Goal: Task Accomplishment & Management: Use online tool/utility

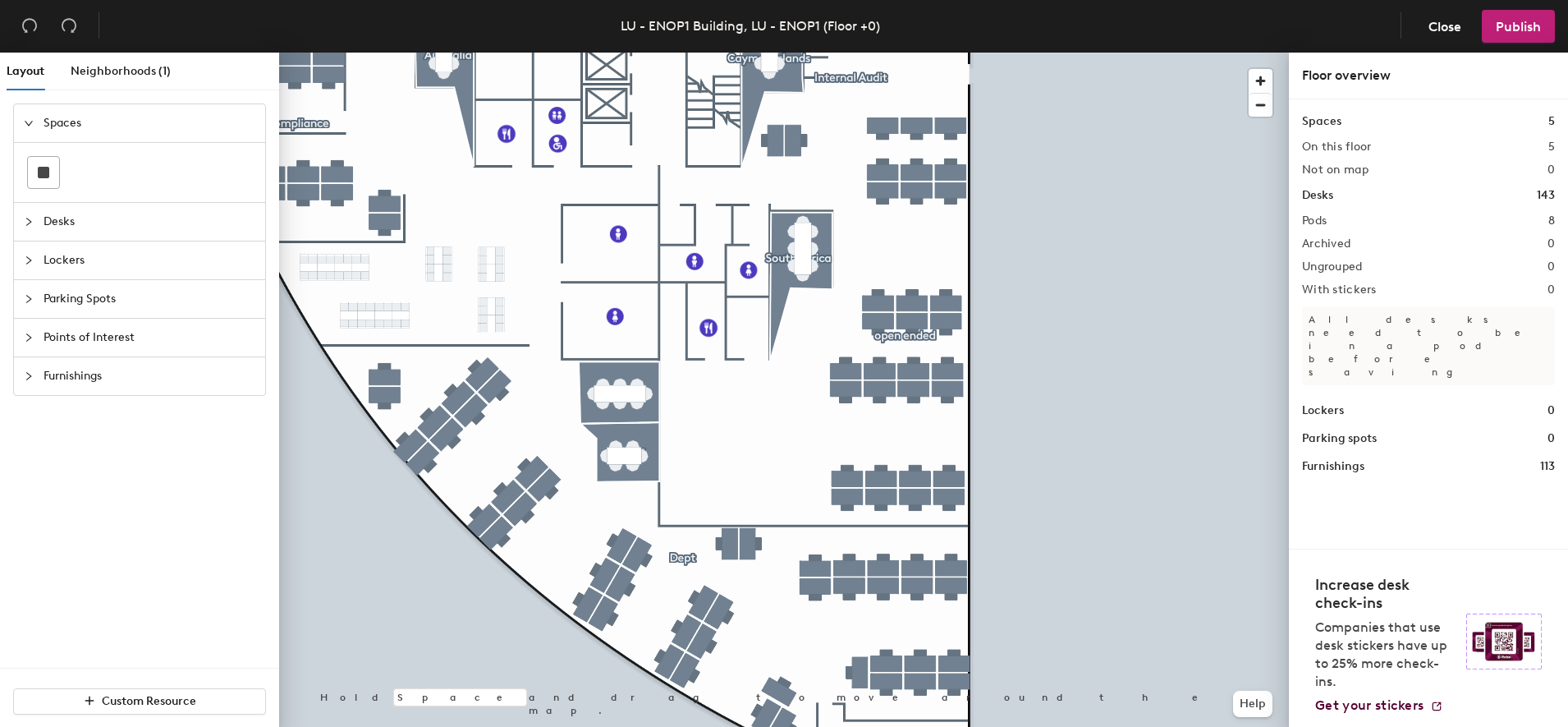
click at [115, 343] on span "Points of Interest" at bounding box center [149, 337] width 211 height 38
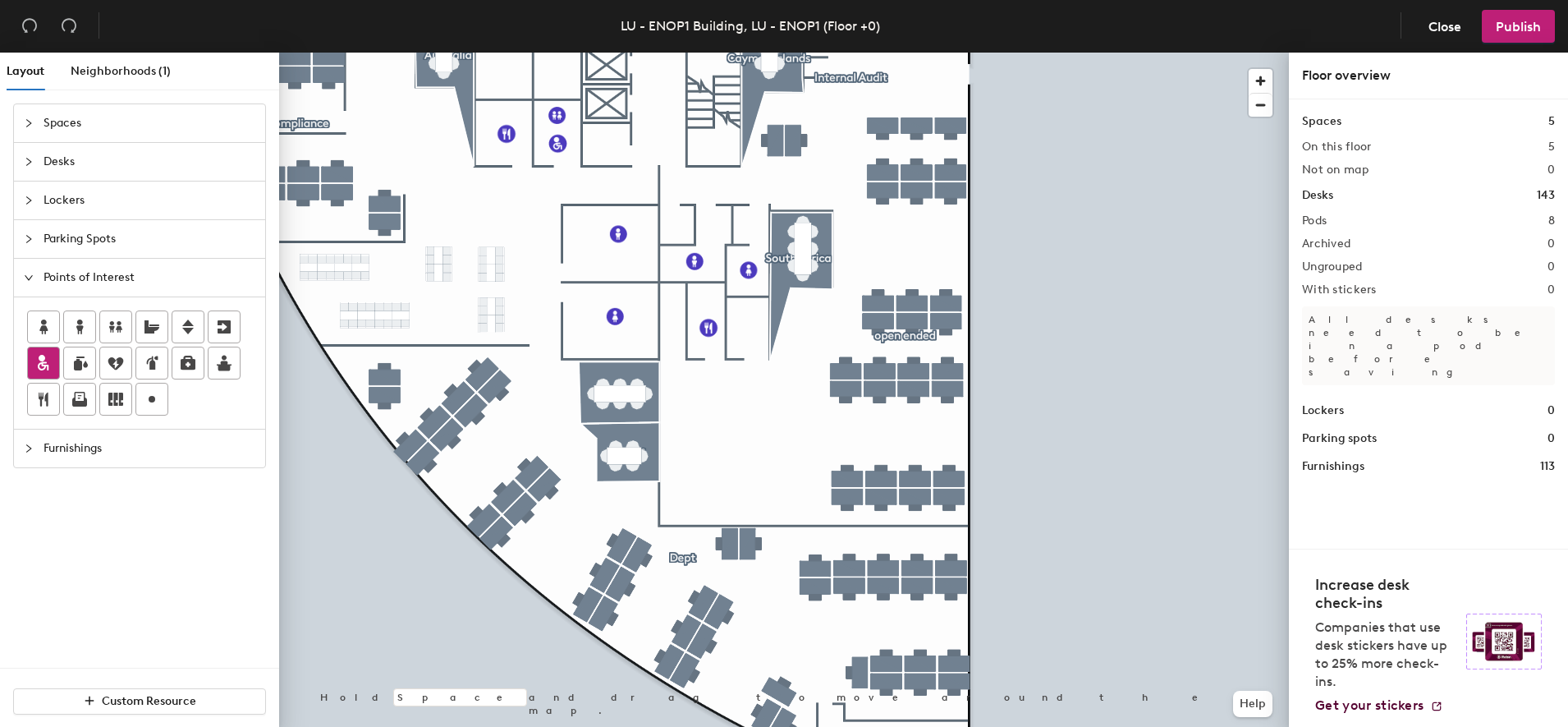
click at [47, 354] on icon at bounding box center [43, 363] width 20 height 20
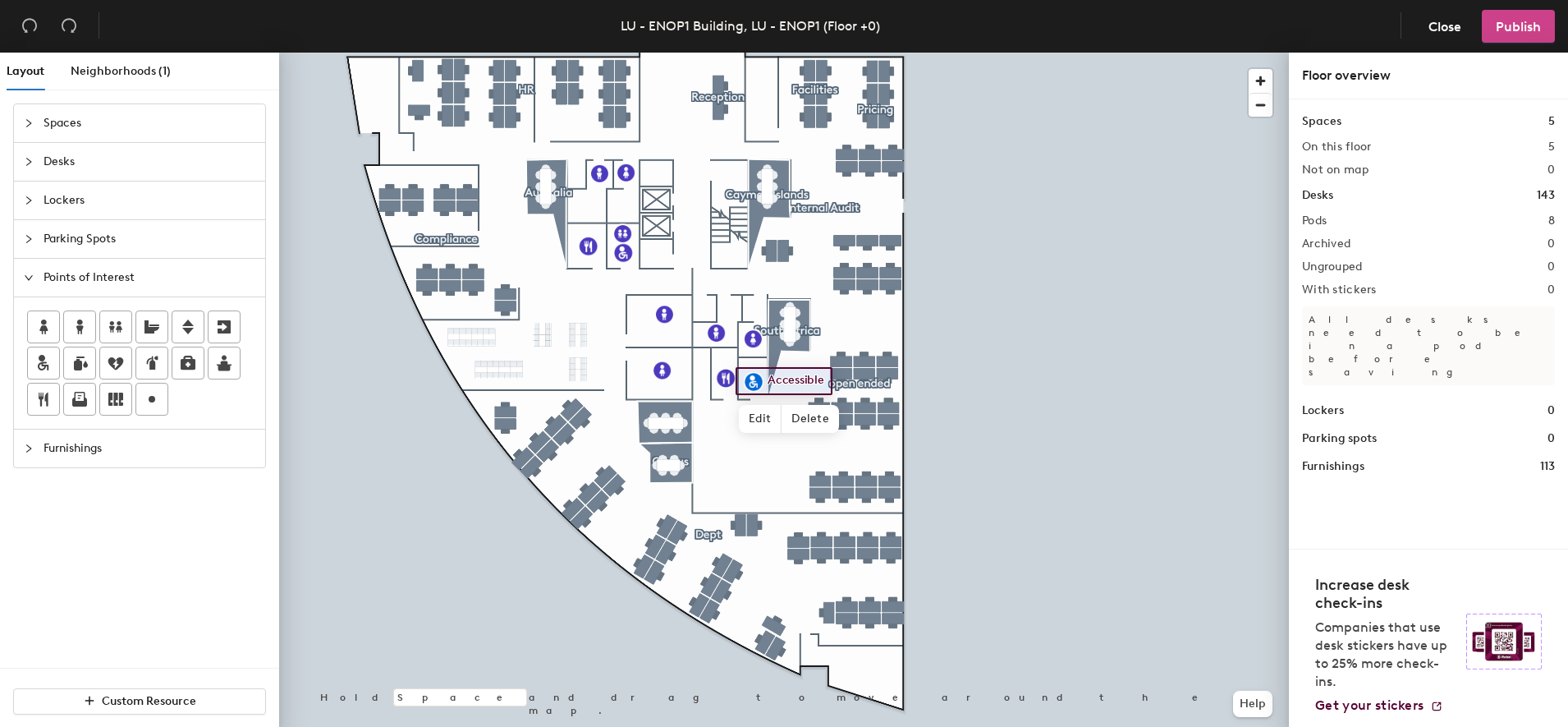
click at [1494, 35] on button "Publish" at bounding box center [1518, 25] width 73 height 33
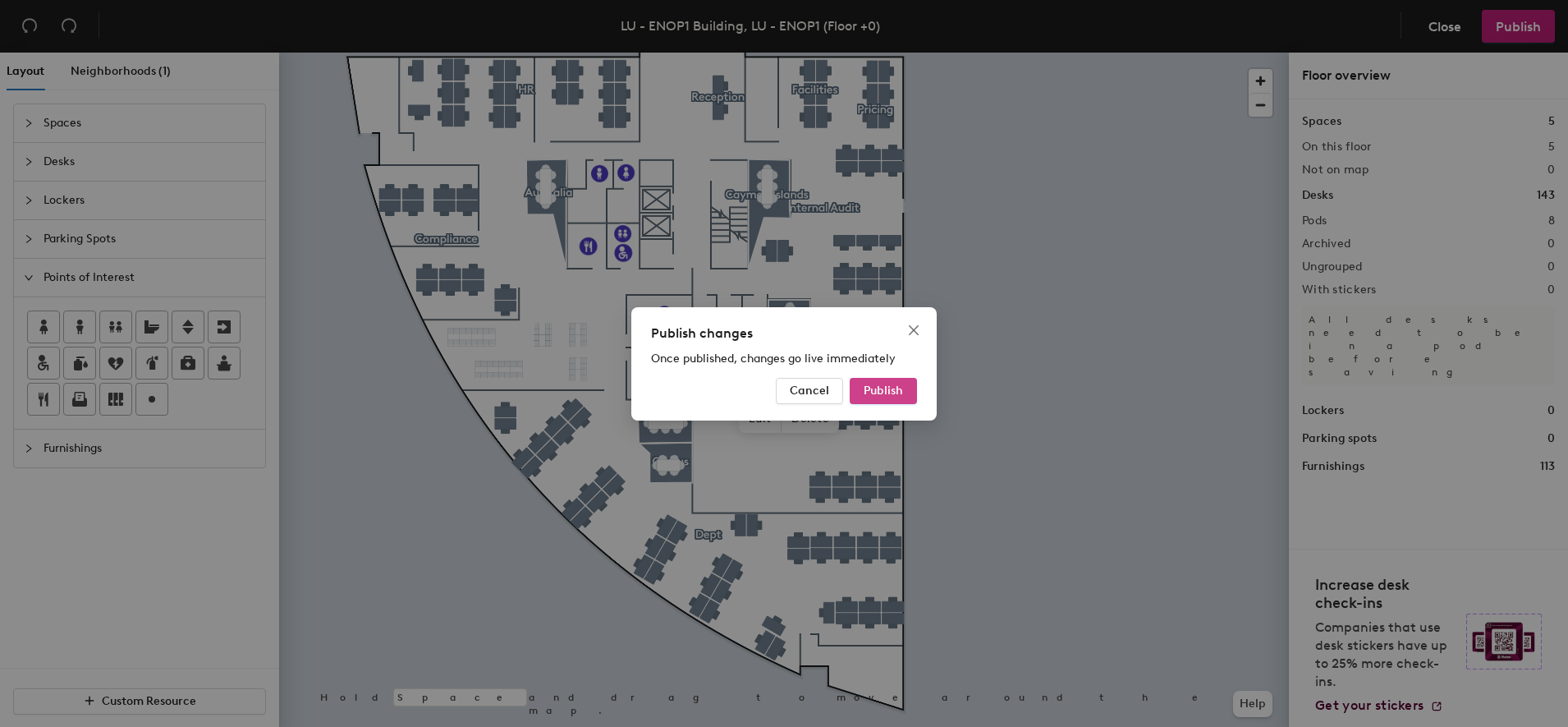
click at [891, 402] on button "Publish" at bounding box center [883, 391] width 67 height 26
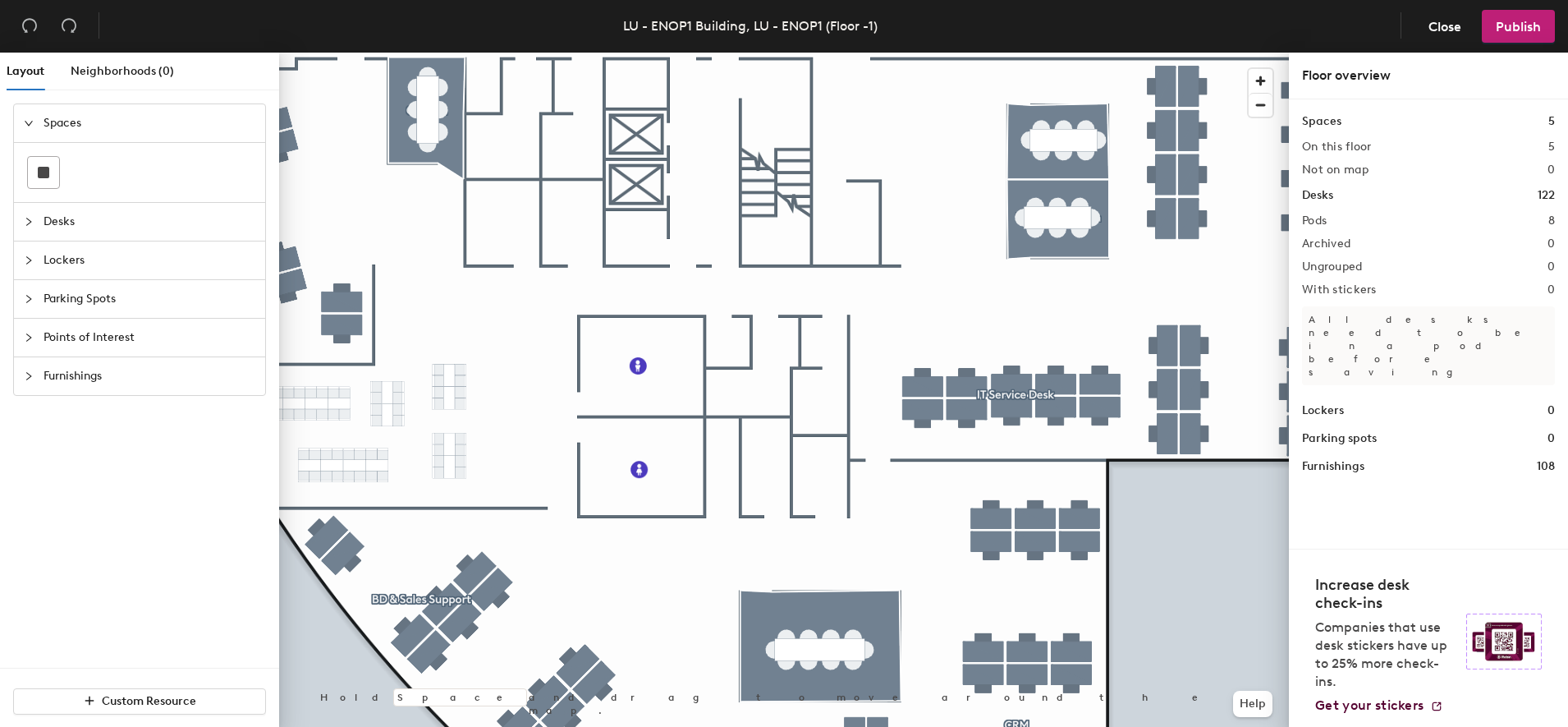
click at [102, 331] on span "Points of Interest" at bounding box center [149, 337] width 211 height 38
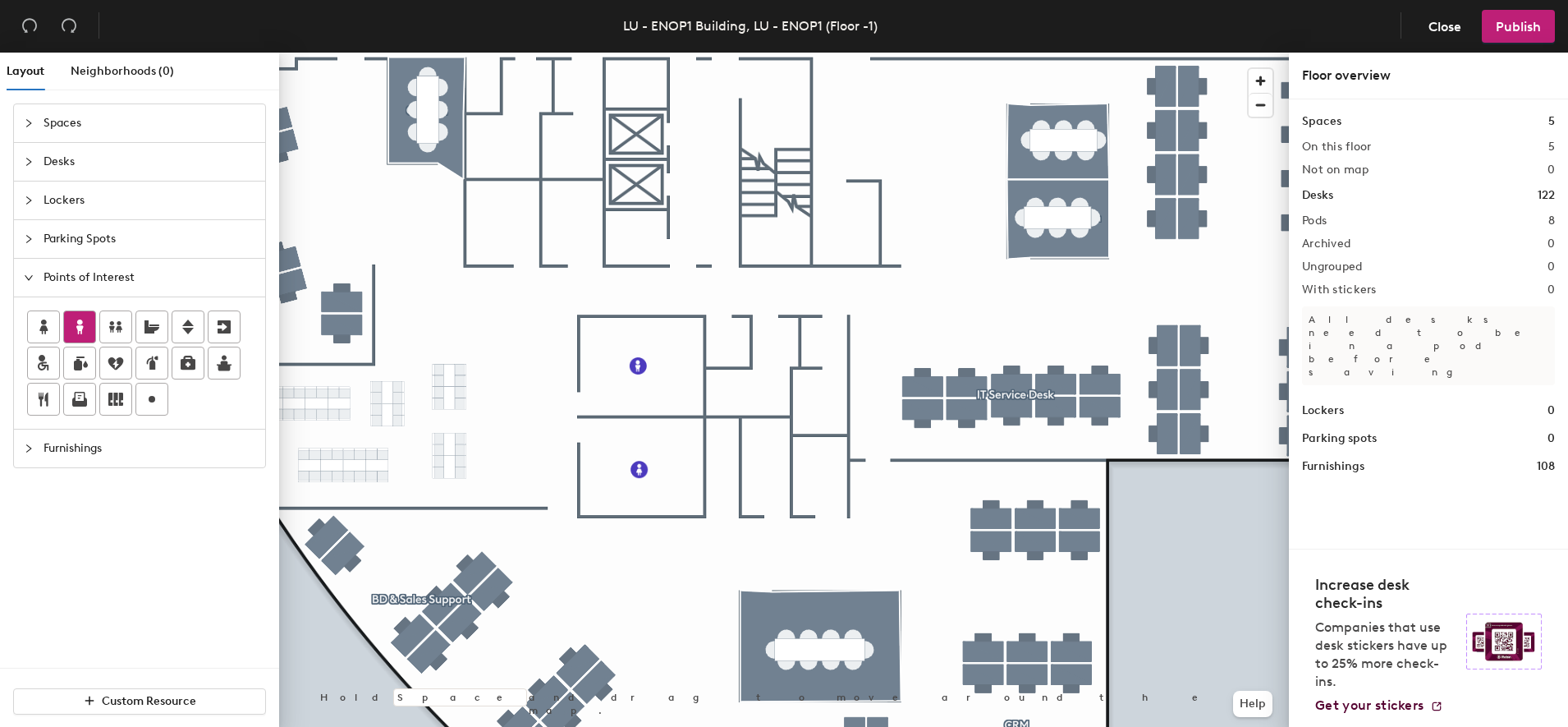
click at [80, 332] on icon at bounding box center [79, 327] width 20 height 20
type input "#"
click at [64, 330] on div at bounding box center [79, 327] width 31 height 31
click at [73, 336] on icon at bounding box center [79, 327] width 20 height 20
click at [56, 332] on div at bounding box center [43, 327] width 31 height 31
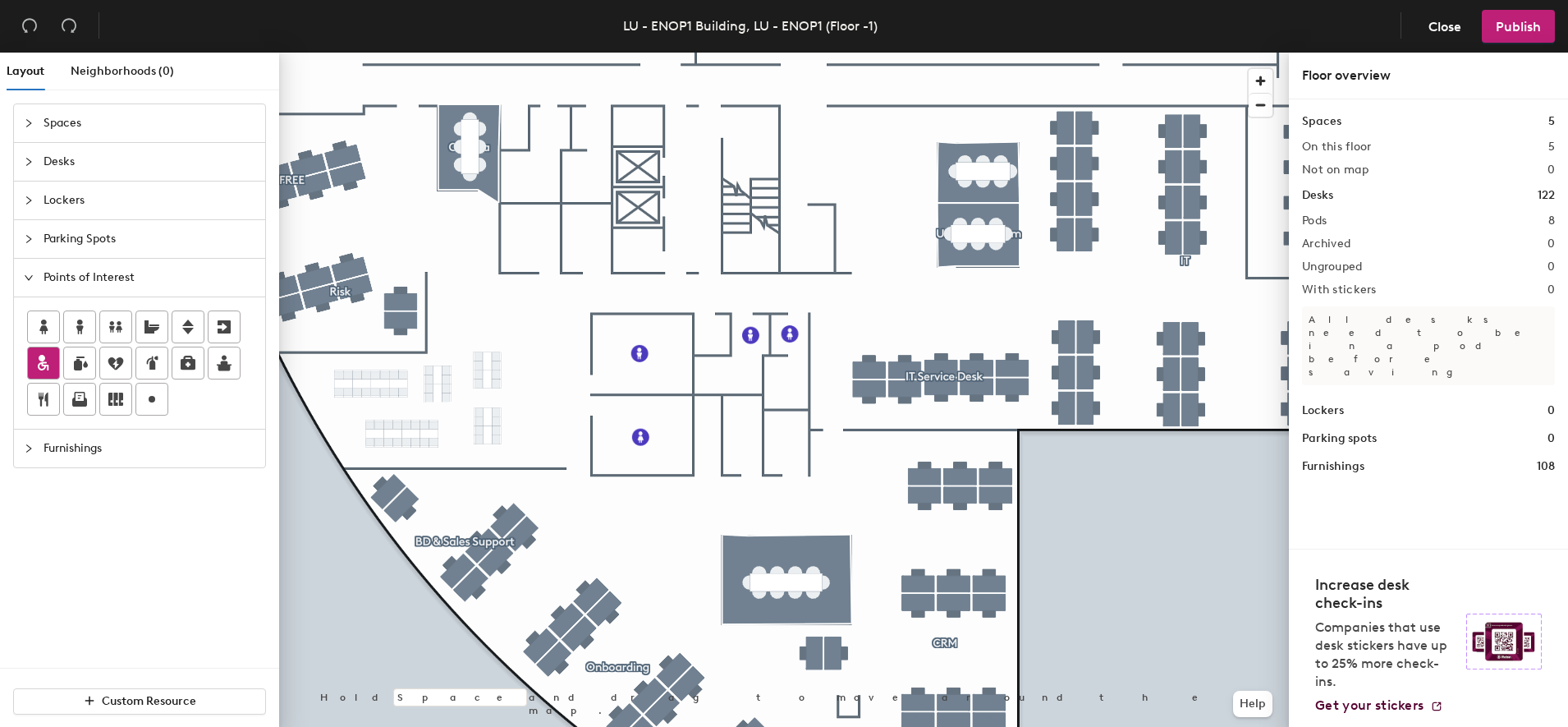
click at [41, 362] on icon at bounding box center [43, 363] width 20 height 20
click at [35, 391] on icon at bounding box center [43, 398] width 20 height 20
click at [49, 364] on icon at bounding box center [43, 363] width 20 height 20
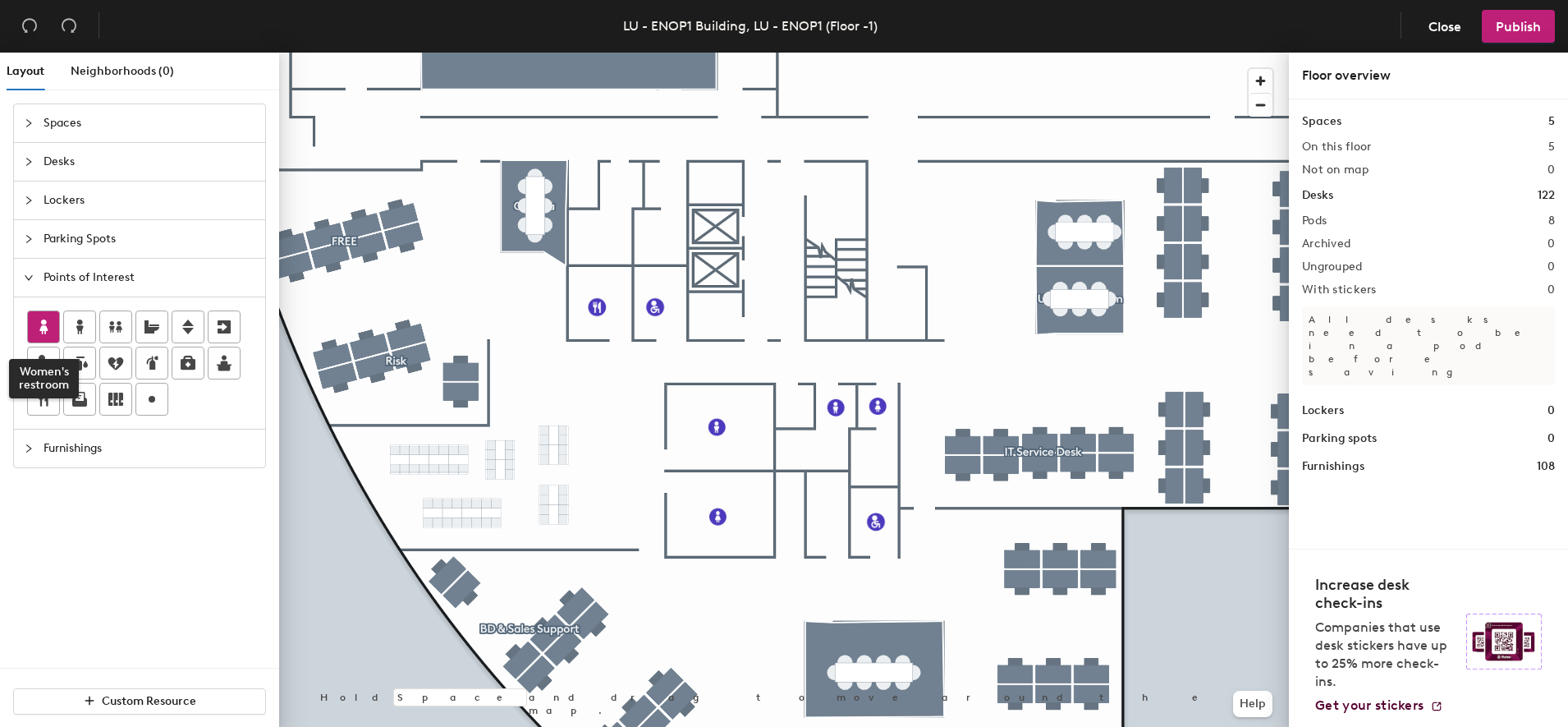
click at [43, 319] on icon at bounding box center [43, 327] width 20 height 20
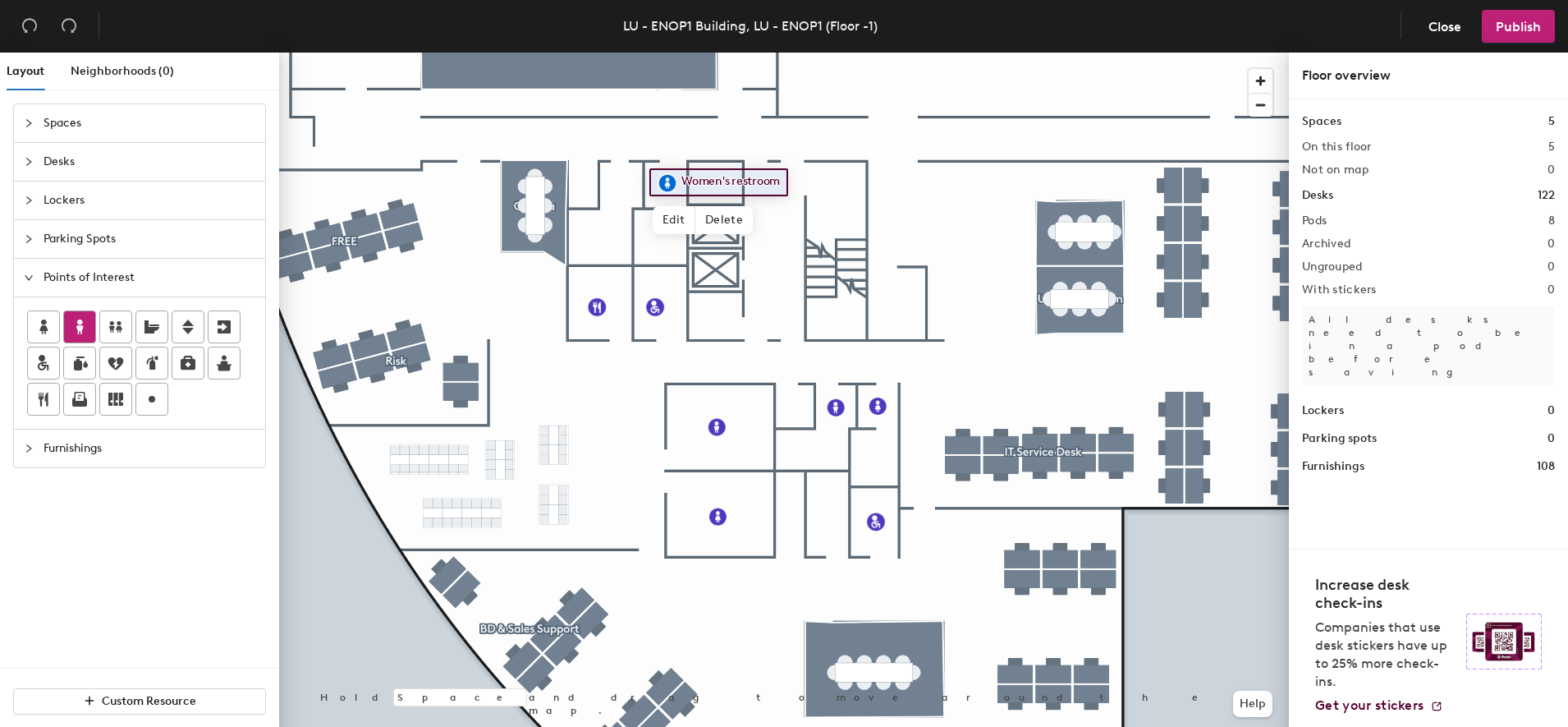
click at [94, 321] on div at bounding box center [79, 327] width 31 height 31
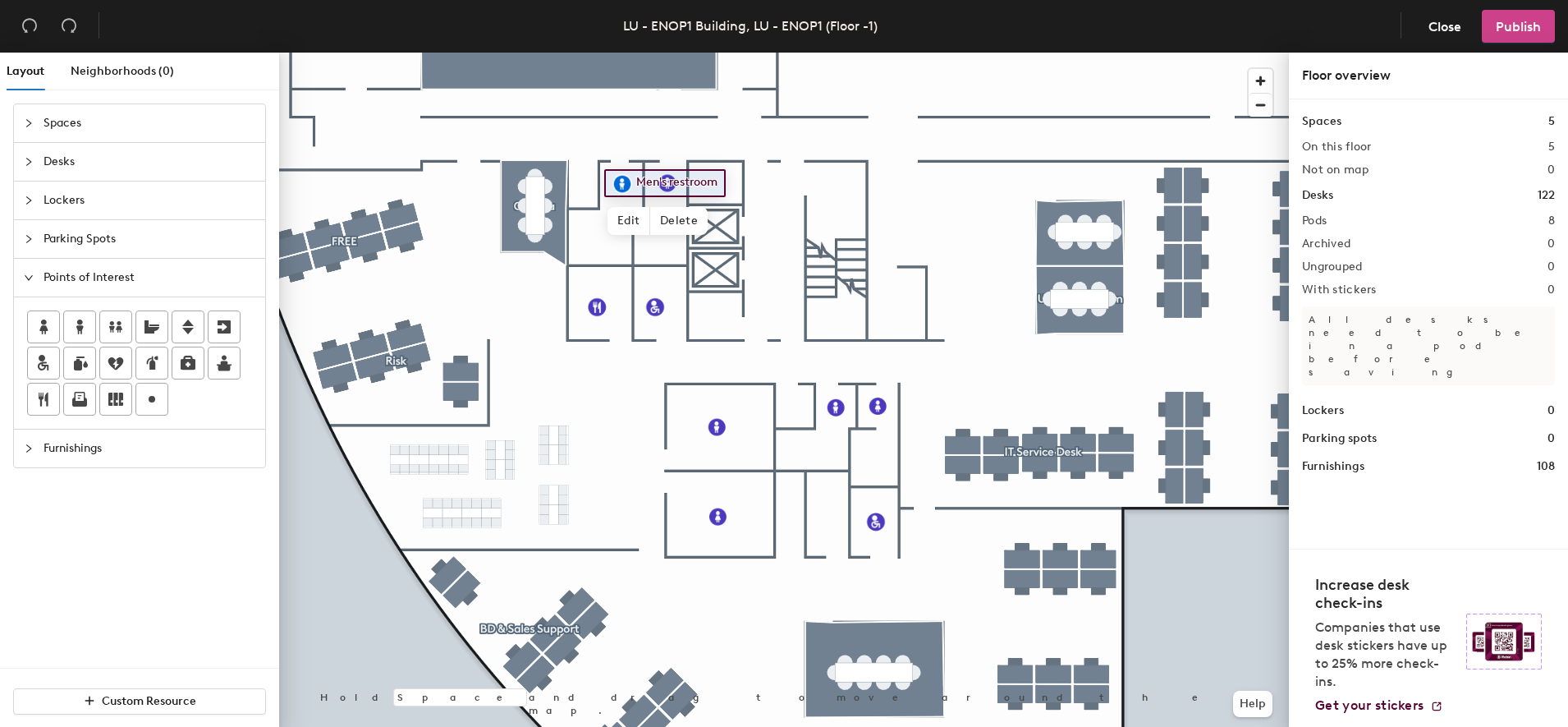
click at [1494, 27] on button "Publish" at bounding box center [1518, 25] width 73 height 33
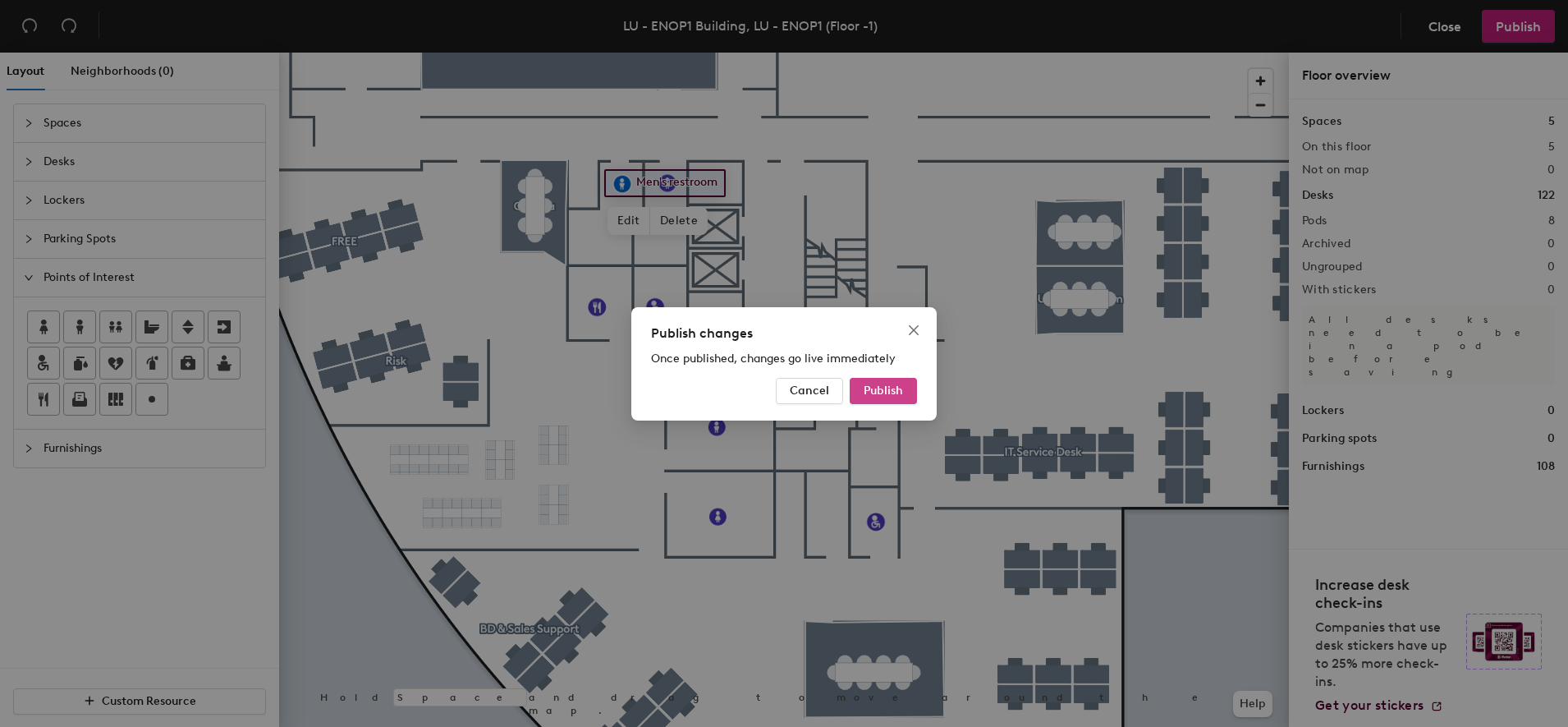
click at [893, 400] on button "Publish" at bounding box center [883, 391] width 67 height 26
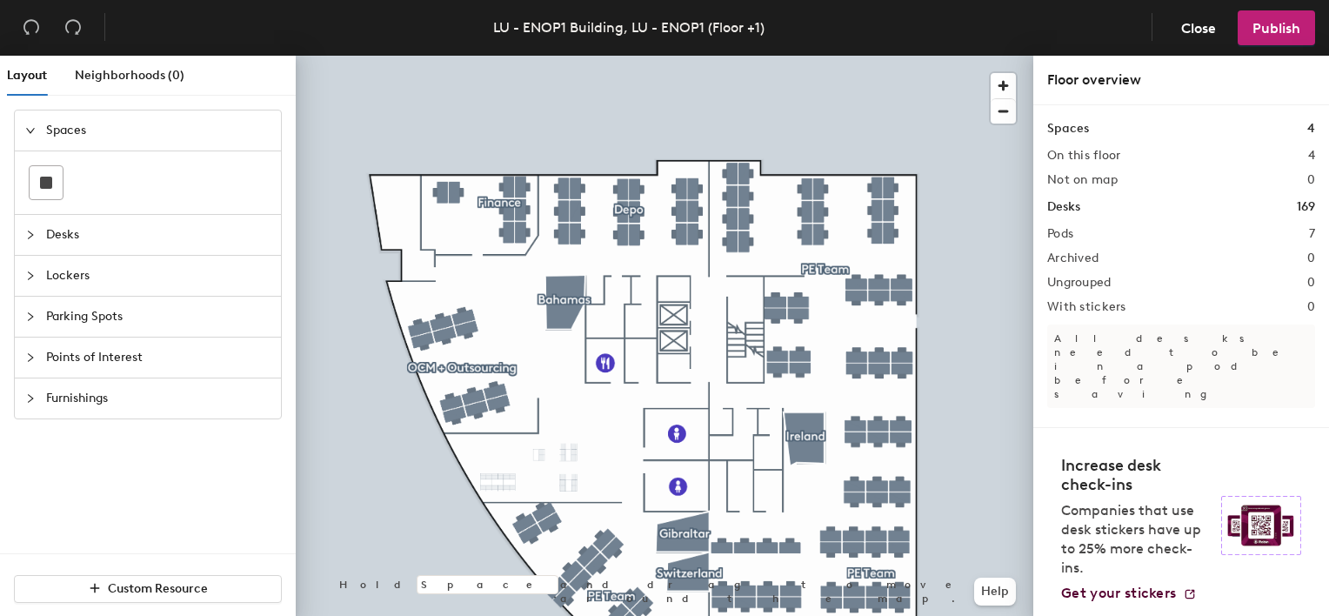
click at [118, 360] on span "Points of Interest" at bounding box center [158, 357] width 224 height 40
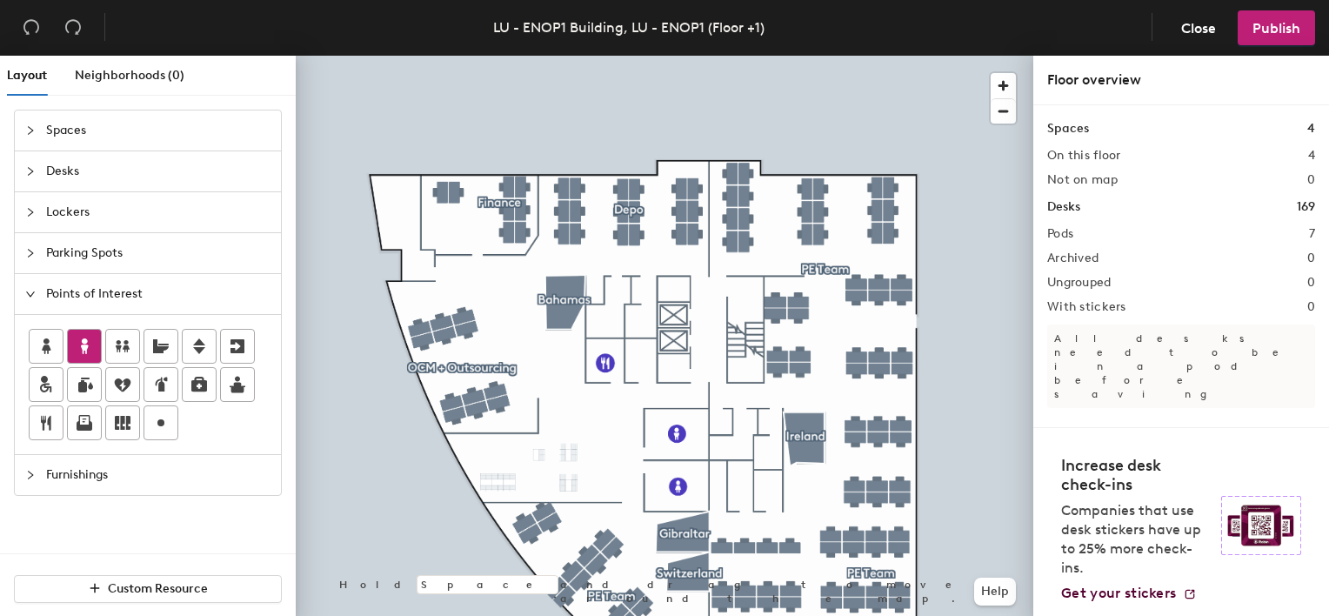
click at [81, 347] on icon at bounding box center [85, 346] width 8 height 16
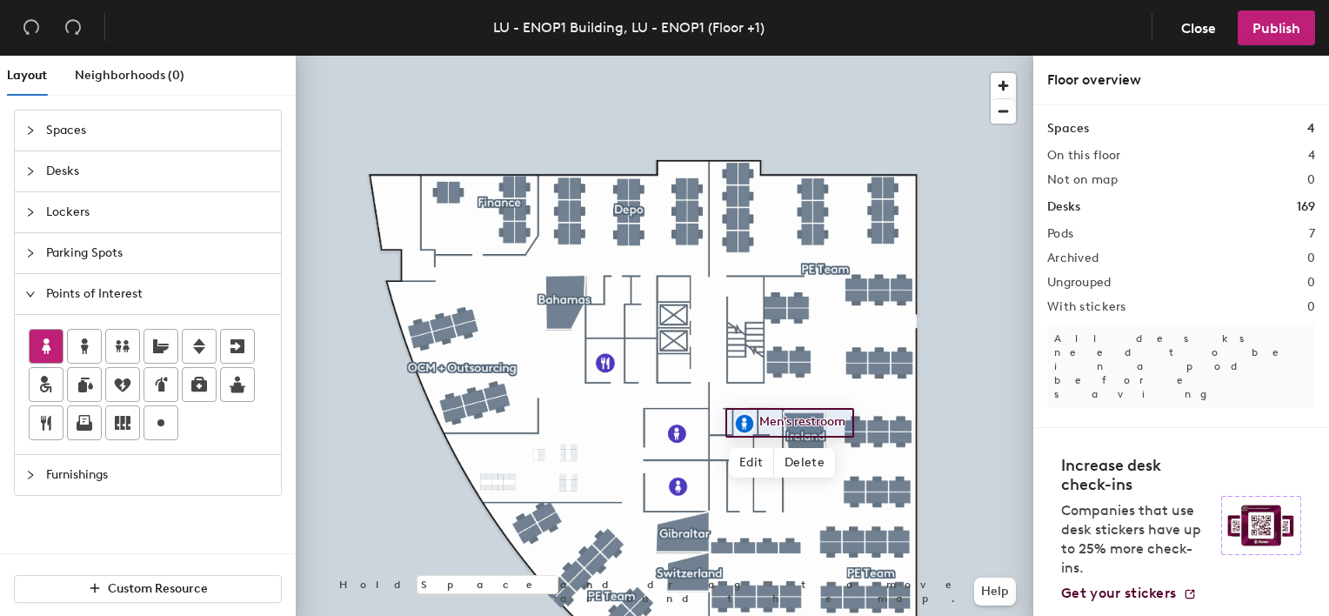
click at [43, 348] on icon at bounding box center [46, 346] width 9 height 16
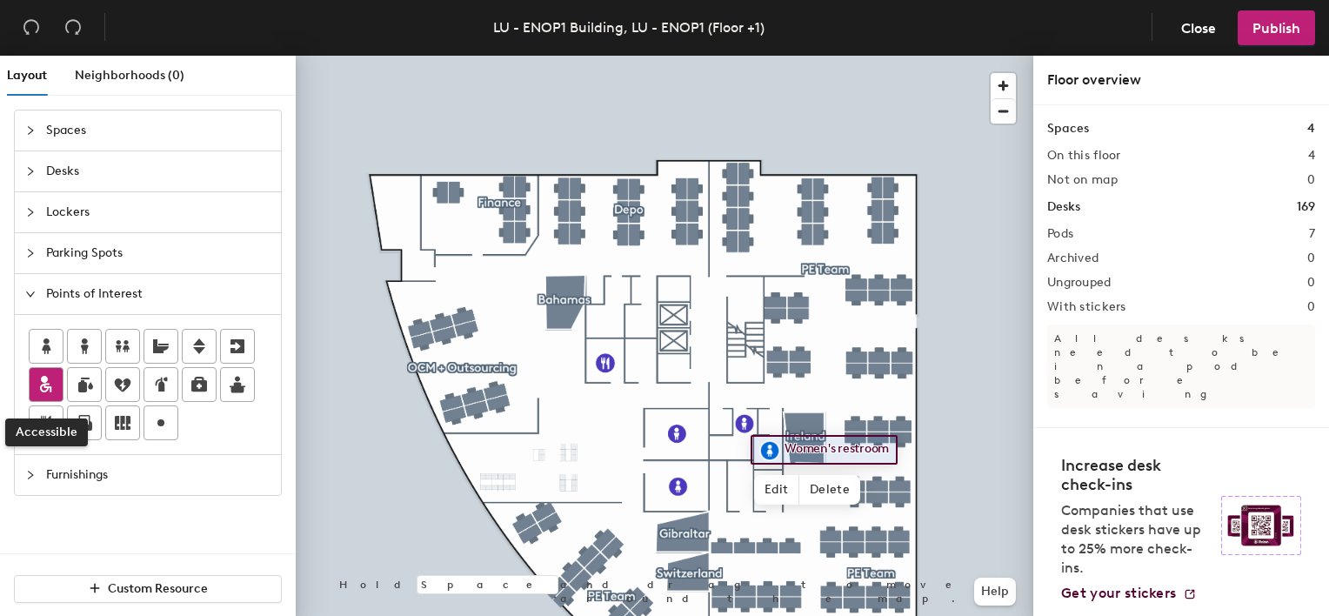
click at [43, 392] on icon at bounding box center [46, 384] width 21 height 21
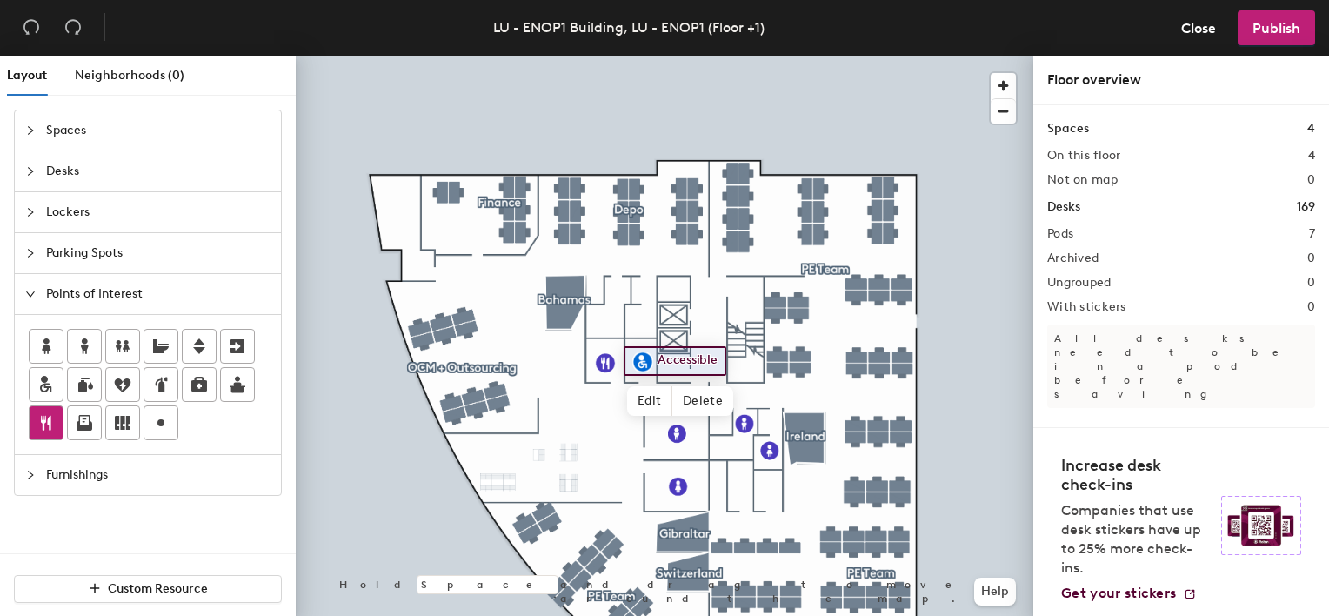
click at [51, 406] on div at bounding box center [46, 422] width 33 height 33
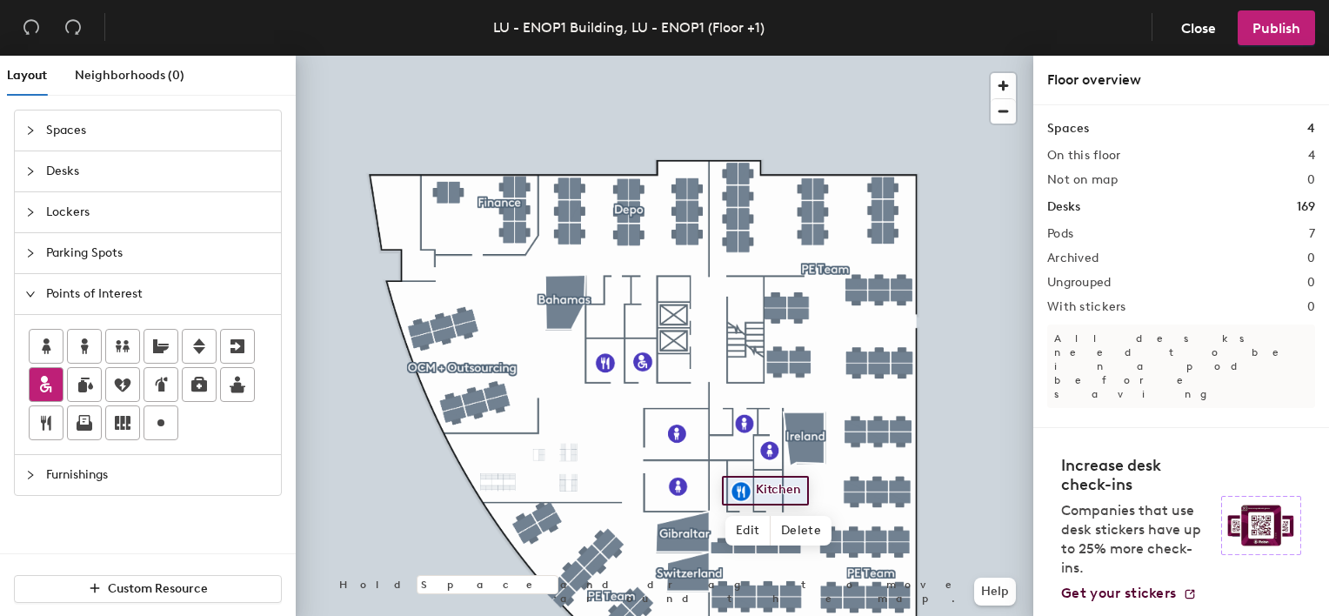
click at [45, 371] on div at bounding box center [46, 384] width 33 height 33
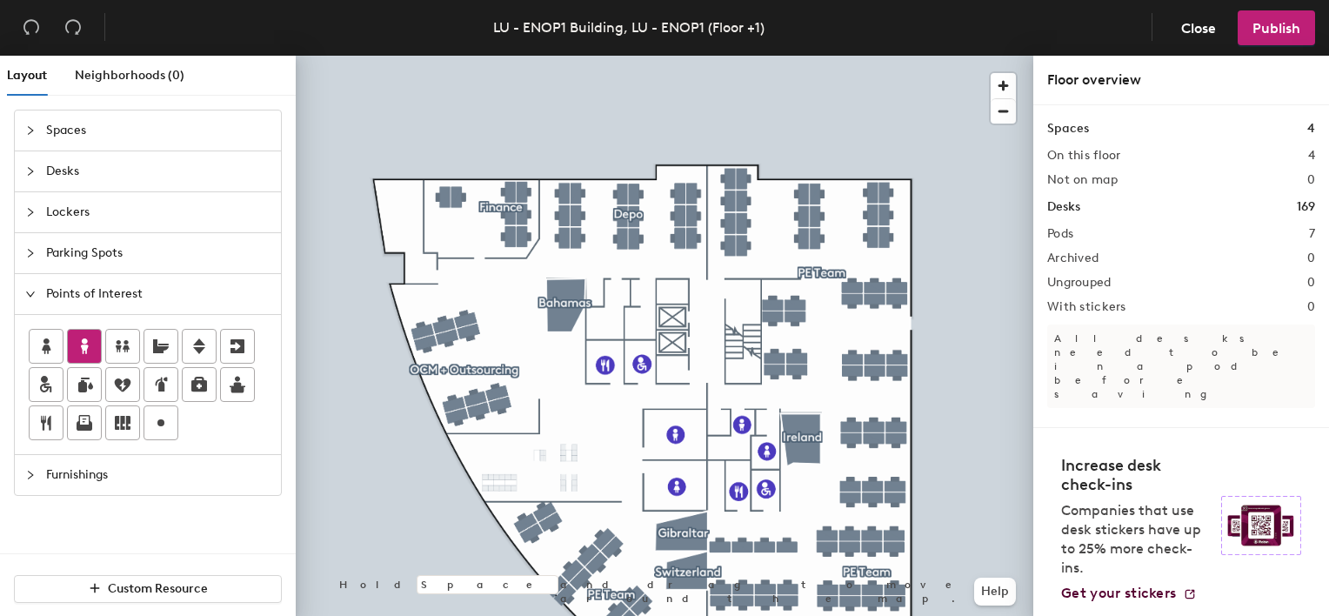
click at [80, 337] on icon at bounding box center [84, 346] width 21 height 21
click at [96, 355] on div at bounding box center [84, 346] width 33 height 33
click at [49, 348] on icon at bounding box center [46, 346] width 9 height 16
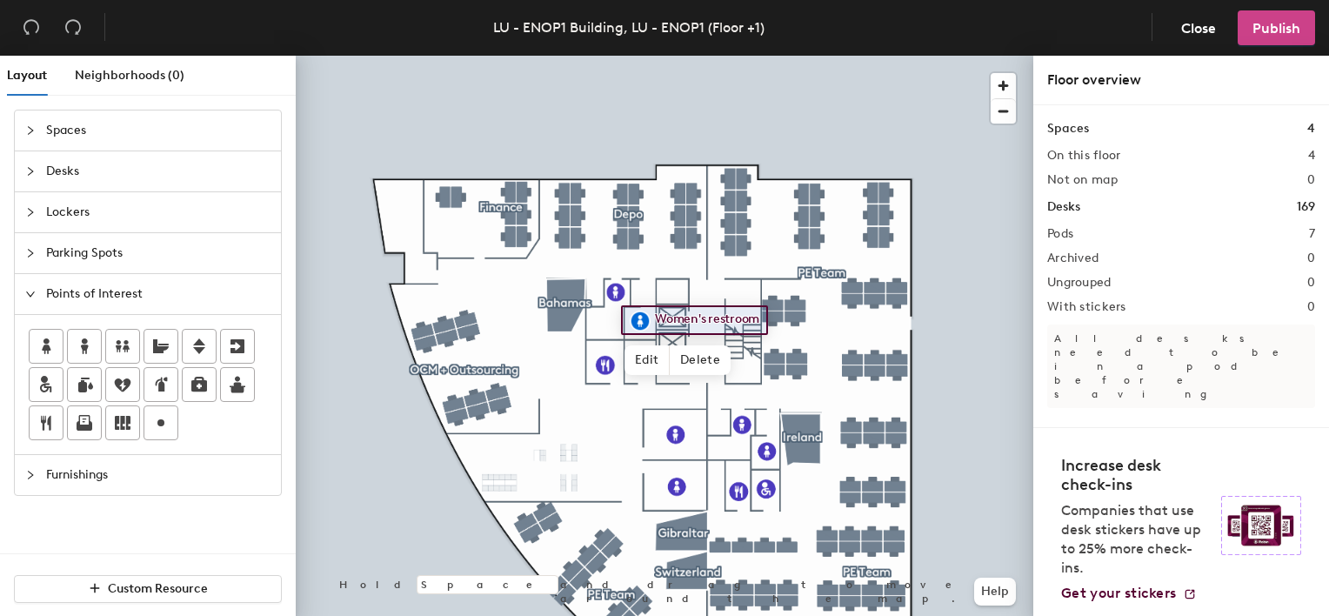
click at [1270, 27] on span "Publish" at bounding box center [1276, 28] width 48 height 17
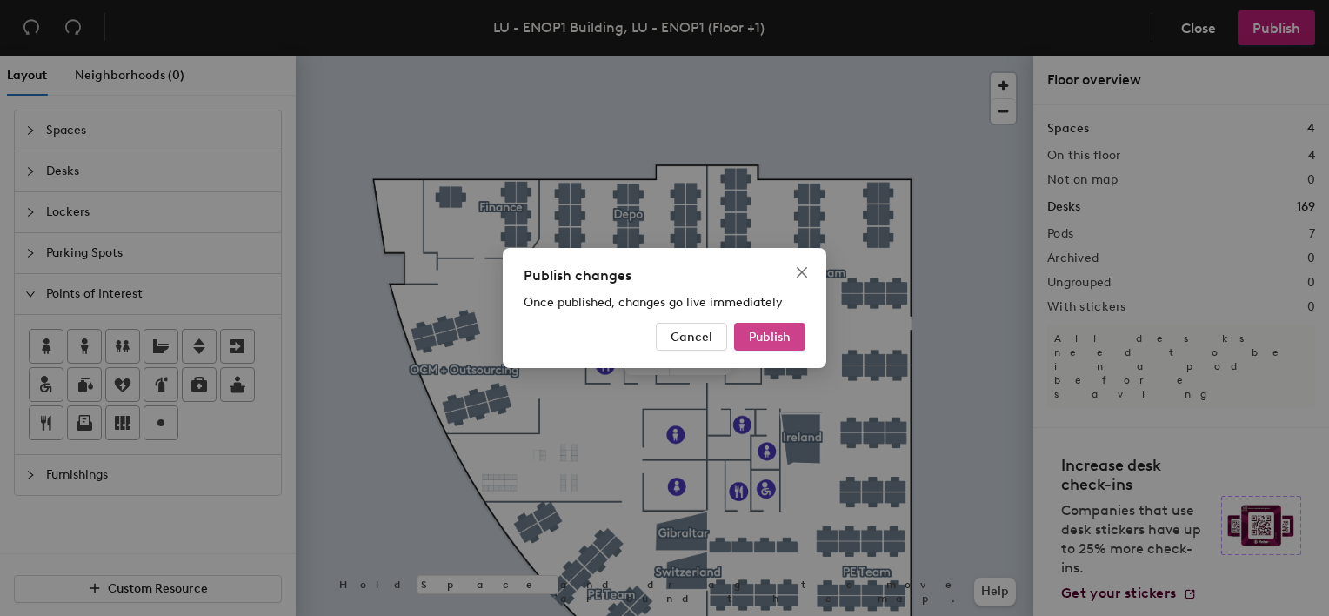
click at [780, 333] on span "Publish" at bounding box center [770, 337] width 42 height 15
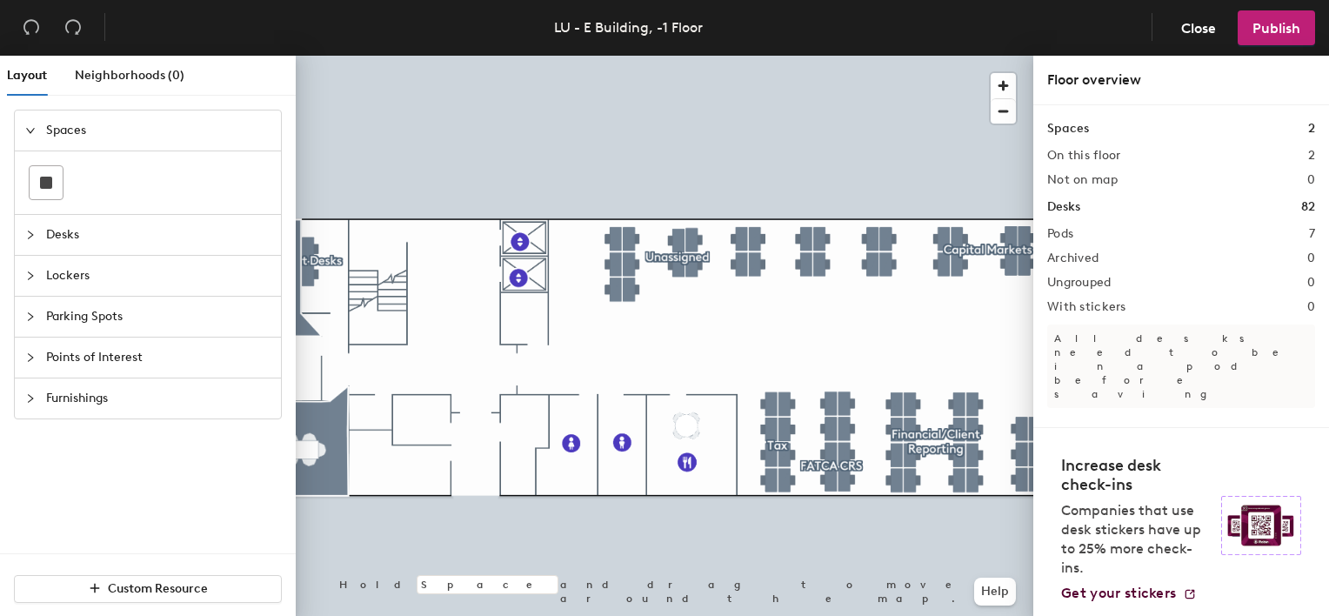
click at [185, 353] on span "Points of Interest" at bounding box center [158, 357] width 224 height 40
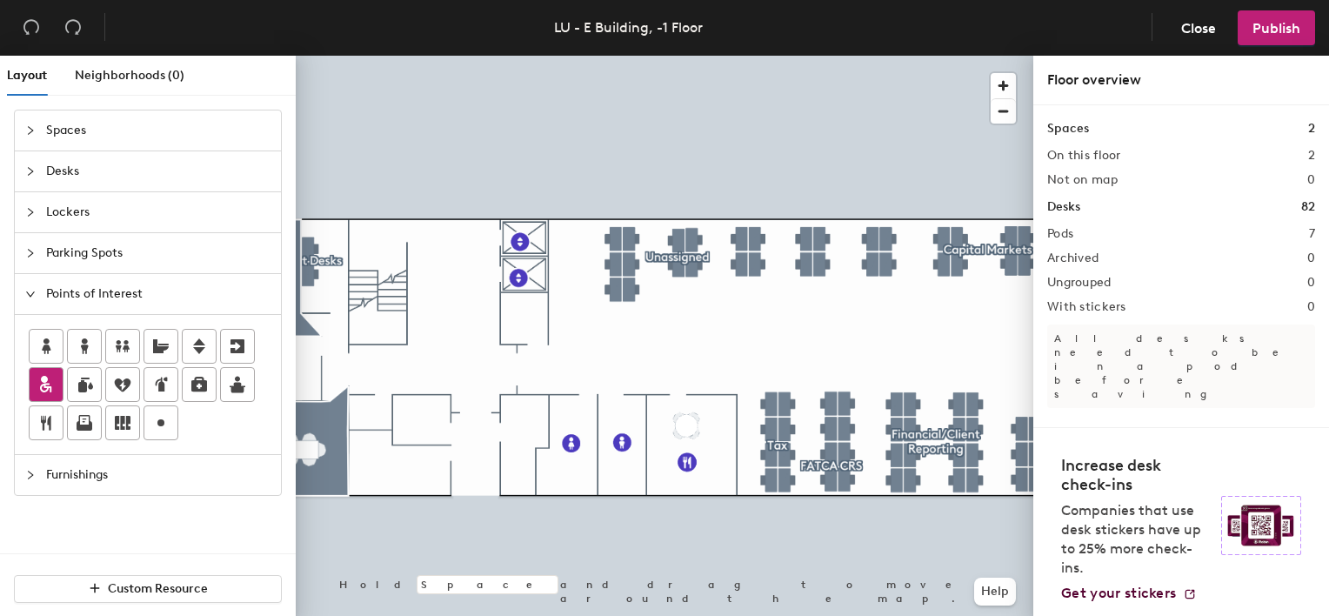
click at [58, 379] on div at bounding box center [46, 384] width 33 height 33
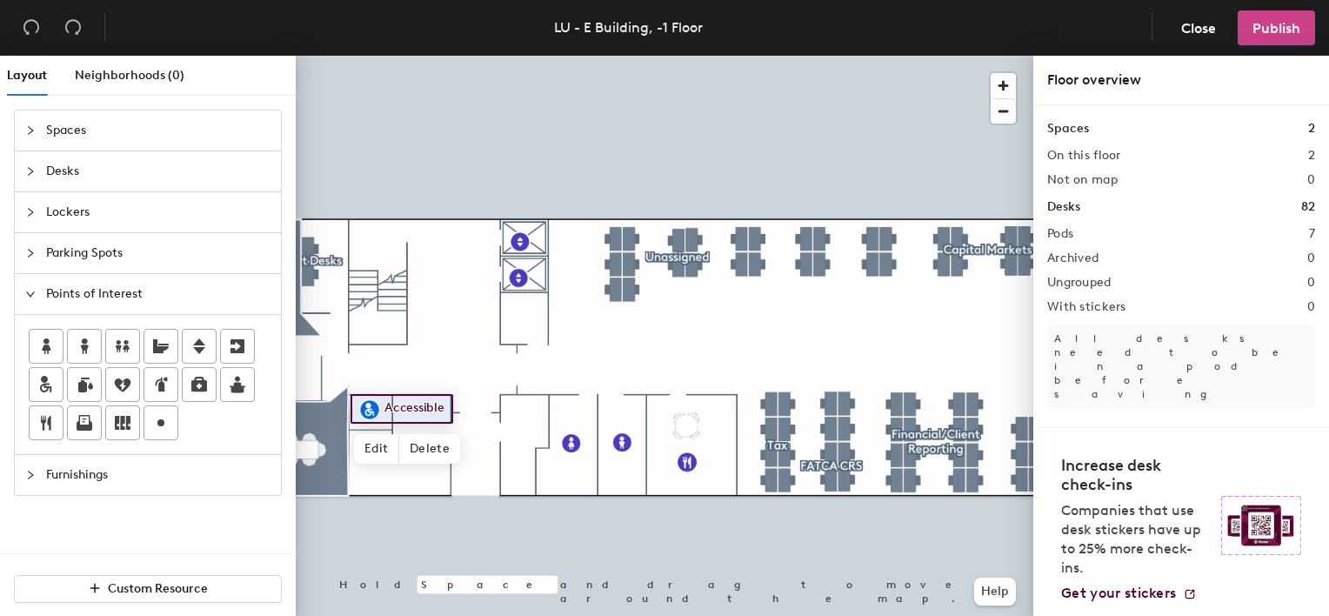
click at [1266, 38] on button "Publish" at bounding box center [1276, 27] width 77 height 35
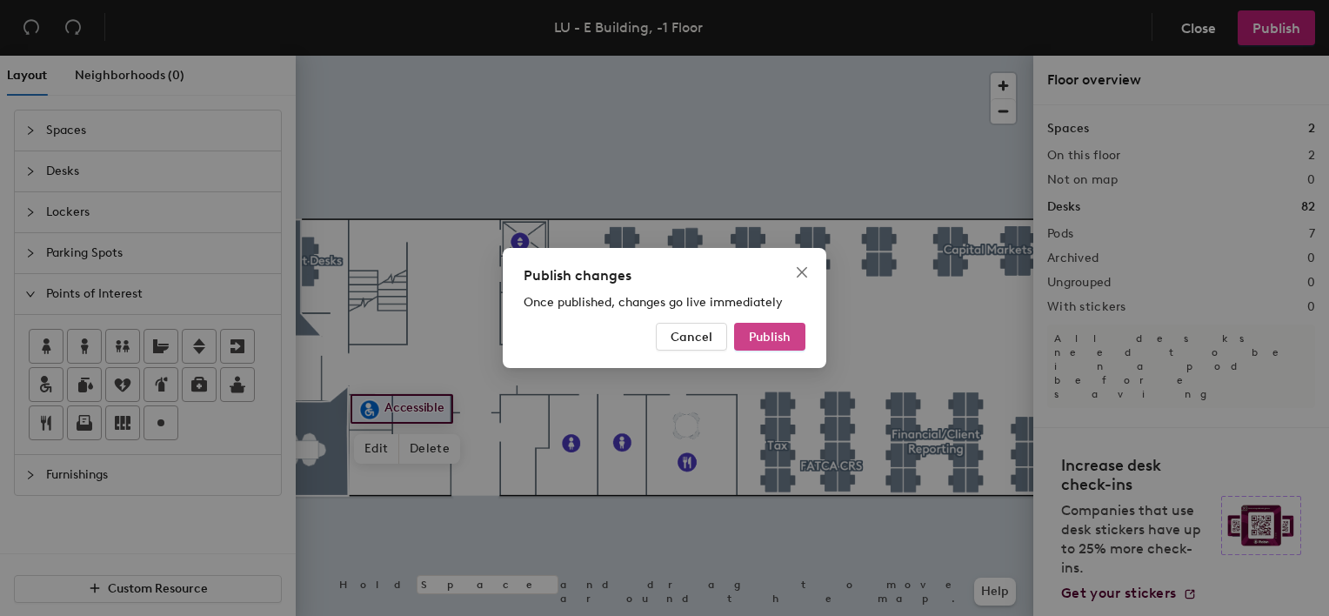
click at [792, 348] on button "Publish" at bounding box center [769, 337] width 71 height 28
